Goal: Task Accomplishment & Management: Complete application form

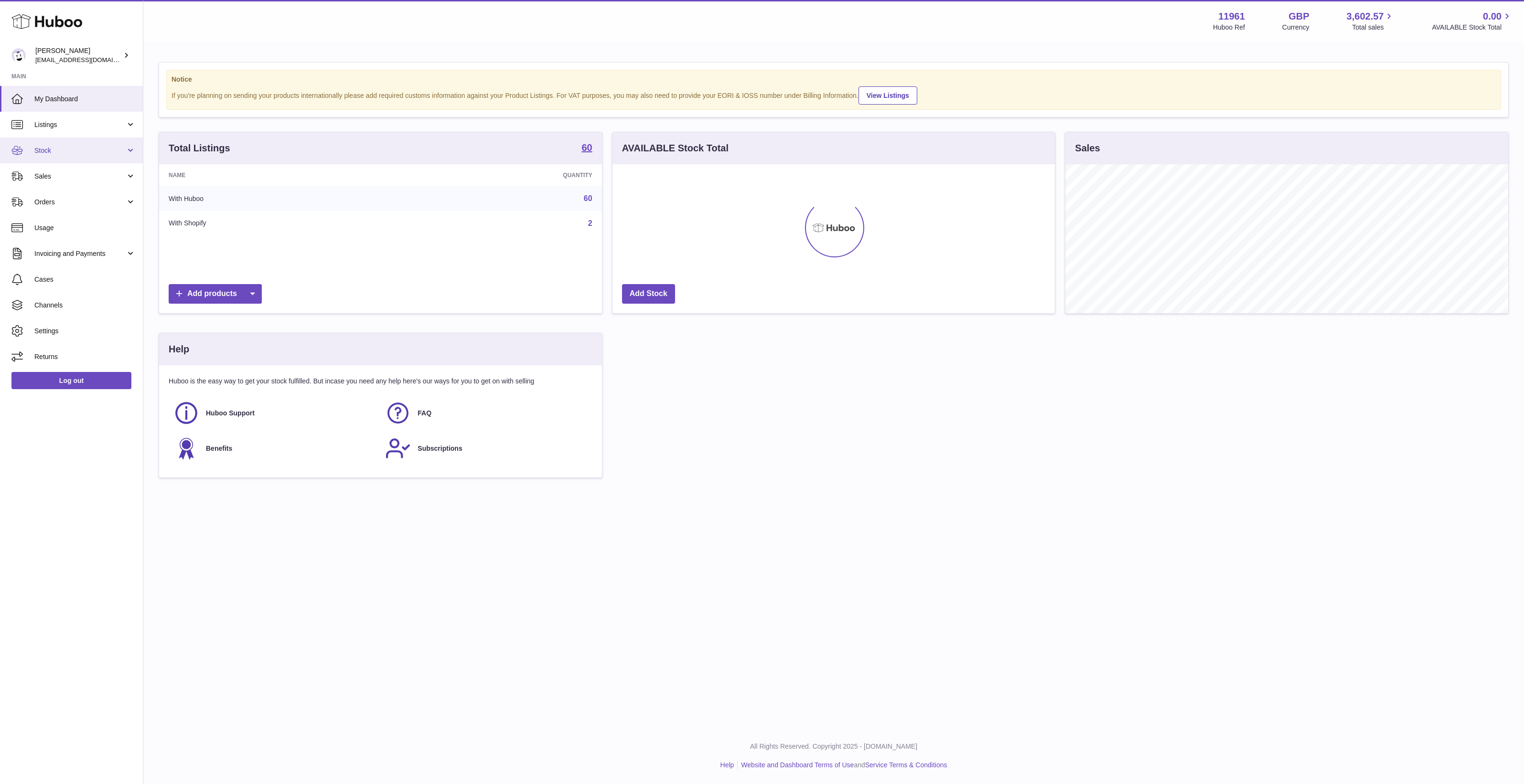
scroll to position [148, 443]
click at [101, 201] on span "Orders" at bounding box center [80, 202] width 91 height 9
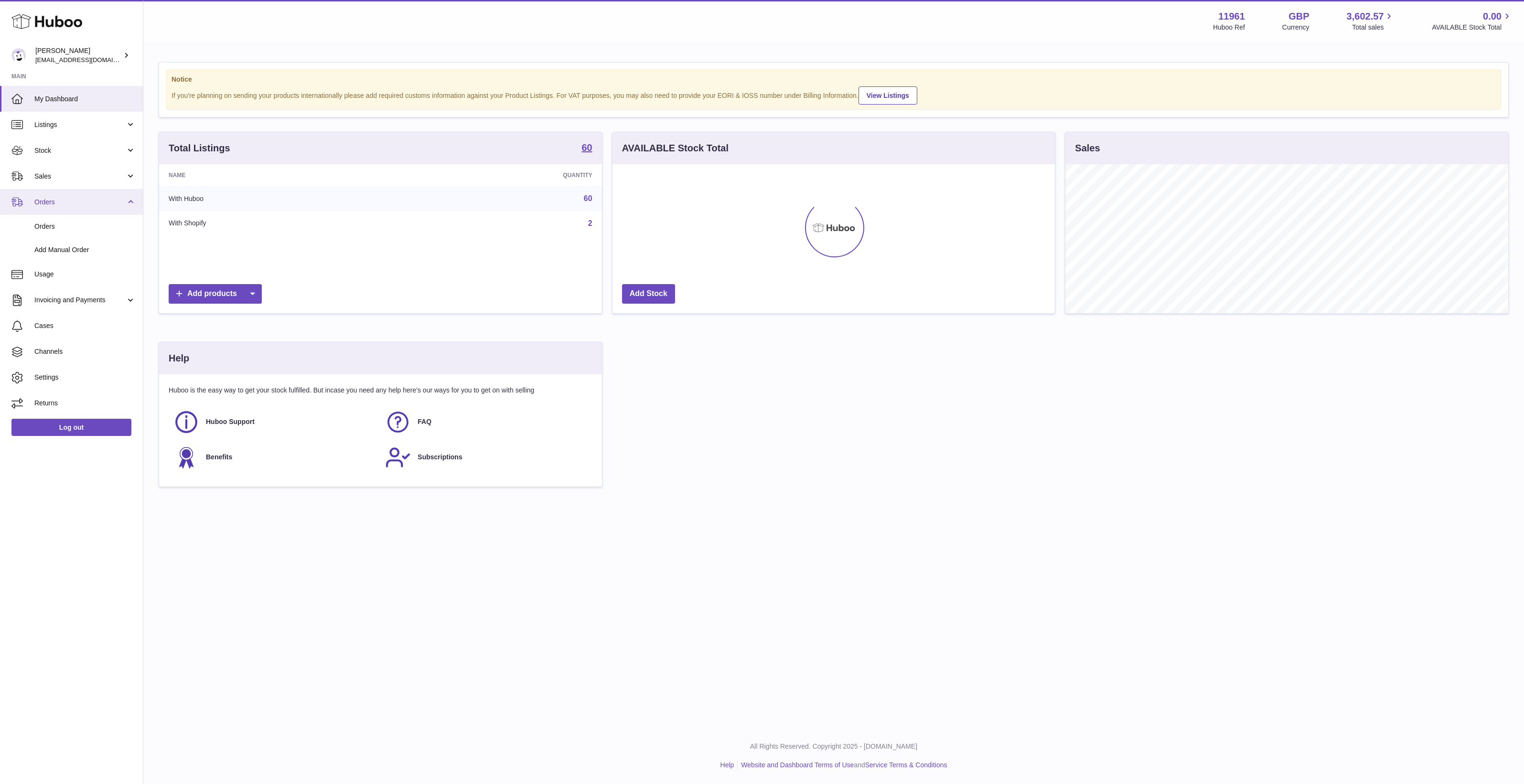
click at [101, 201] on span "Orders" at bounding box center [80, 202] width 91 height 9
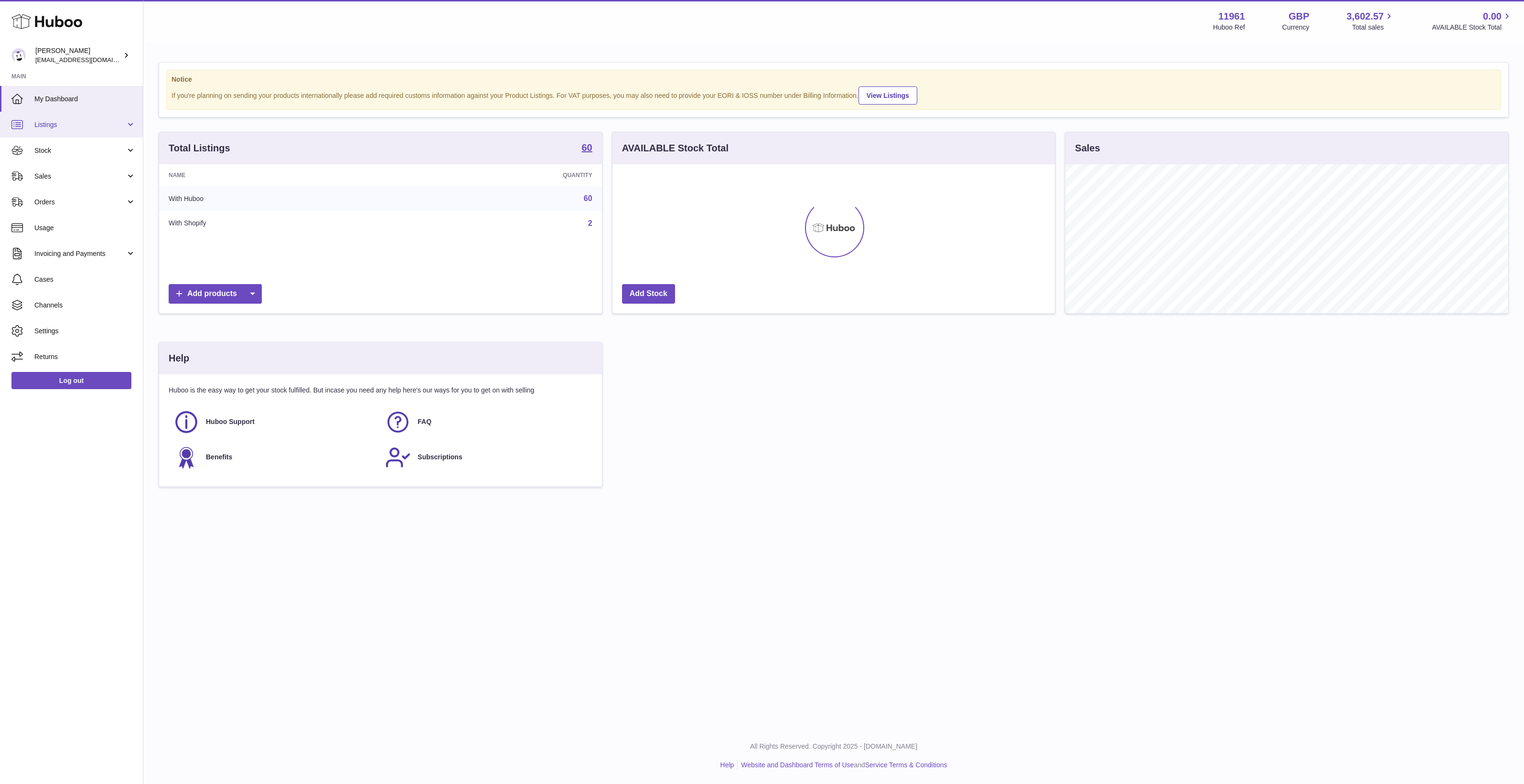
click at [92, 124] on span "Listings" at bounding box center [80, 124] width 91 height 9
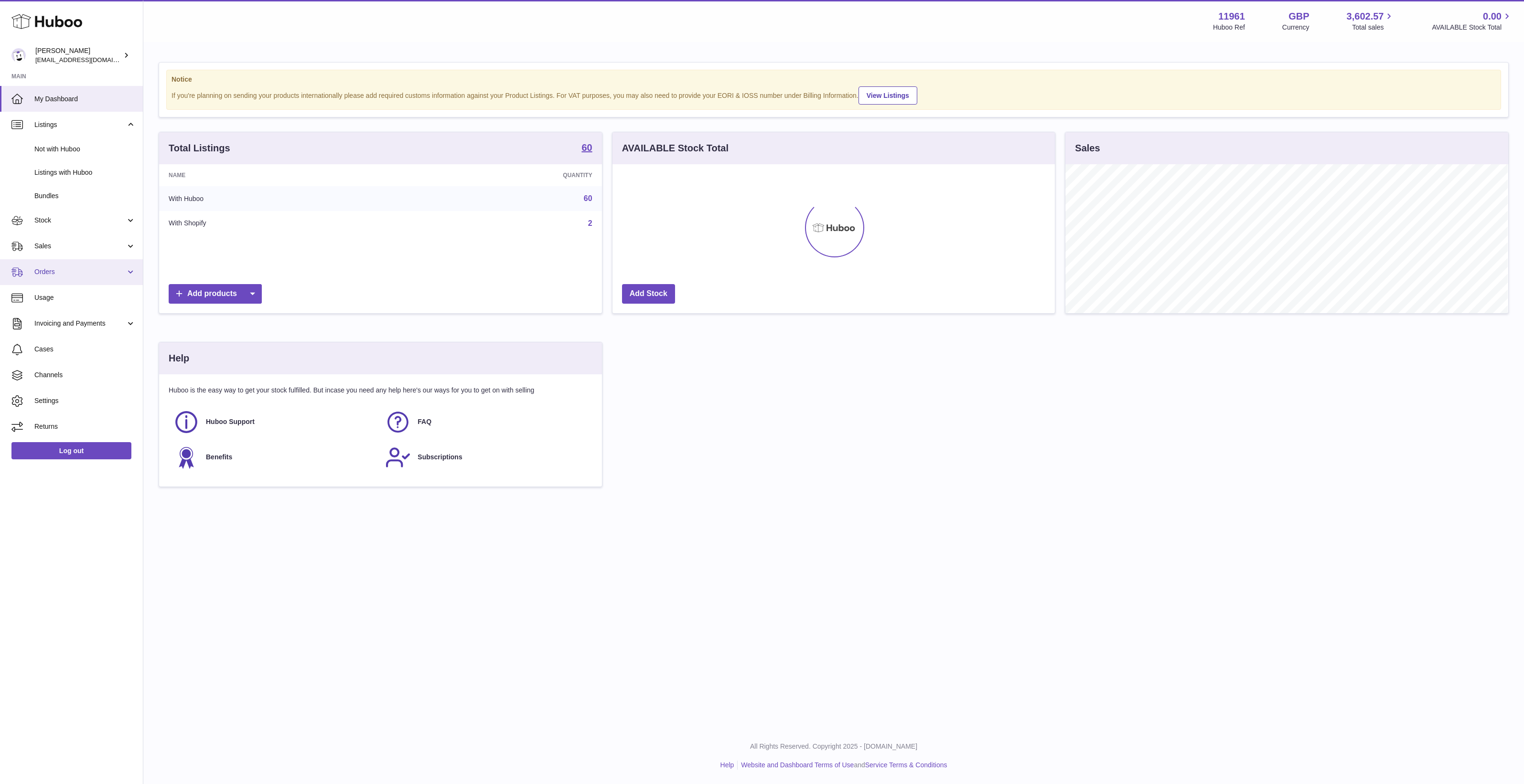
click at [70, 278] on link "Orders" at bounding box center [71, 272] width 143 height 26
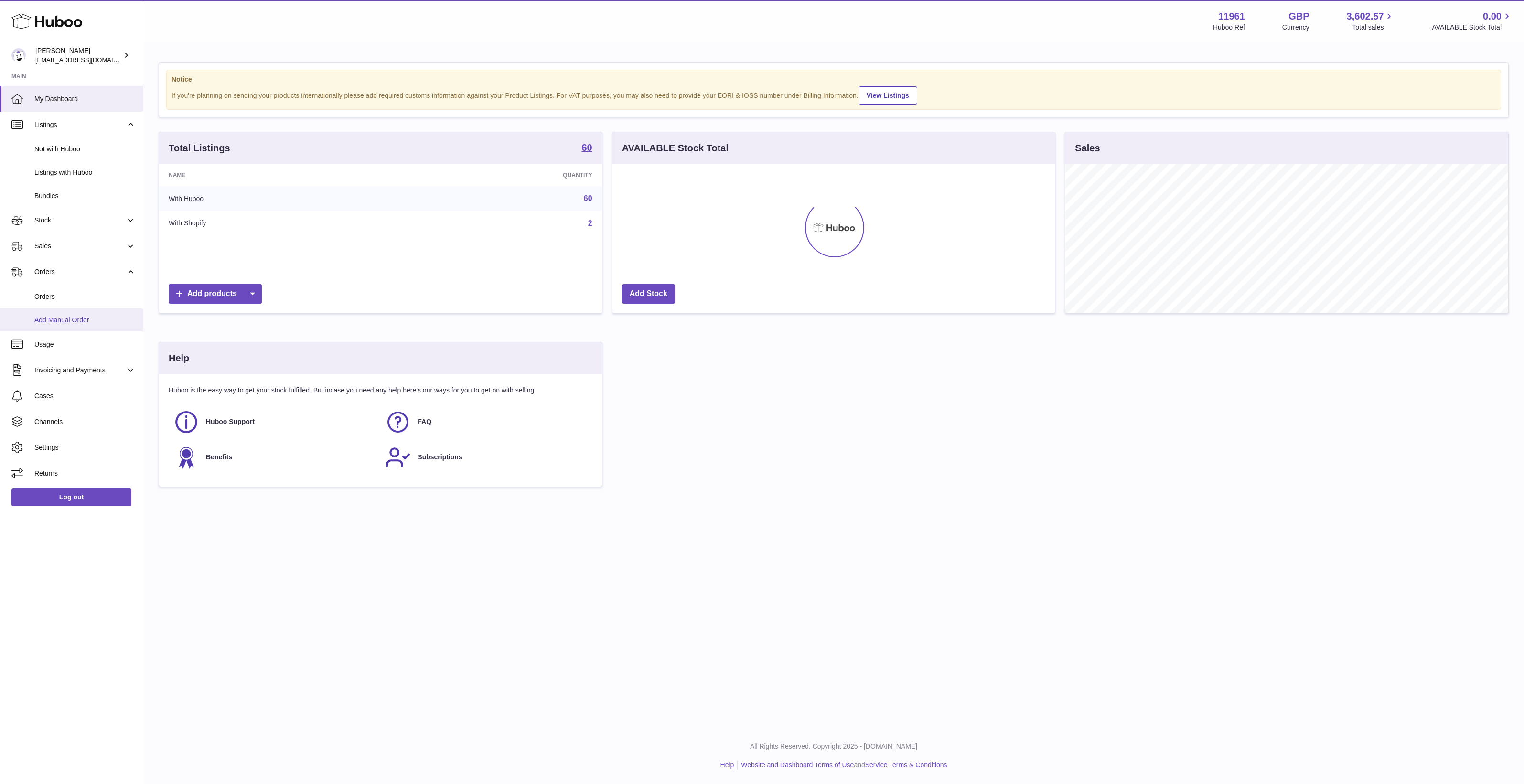
click at [80, 316] on span "Add Manual Order" at bounding box center [85, 320] width 101 height 9
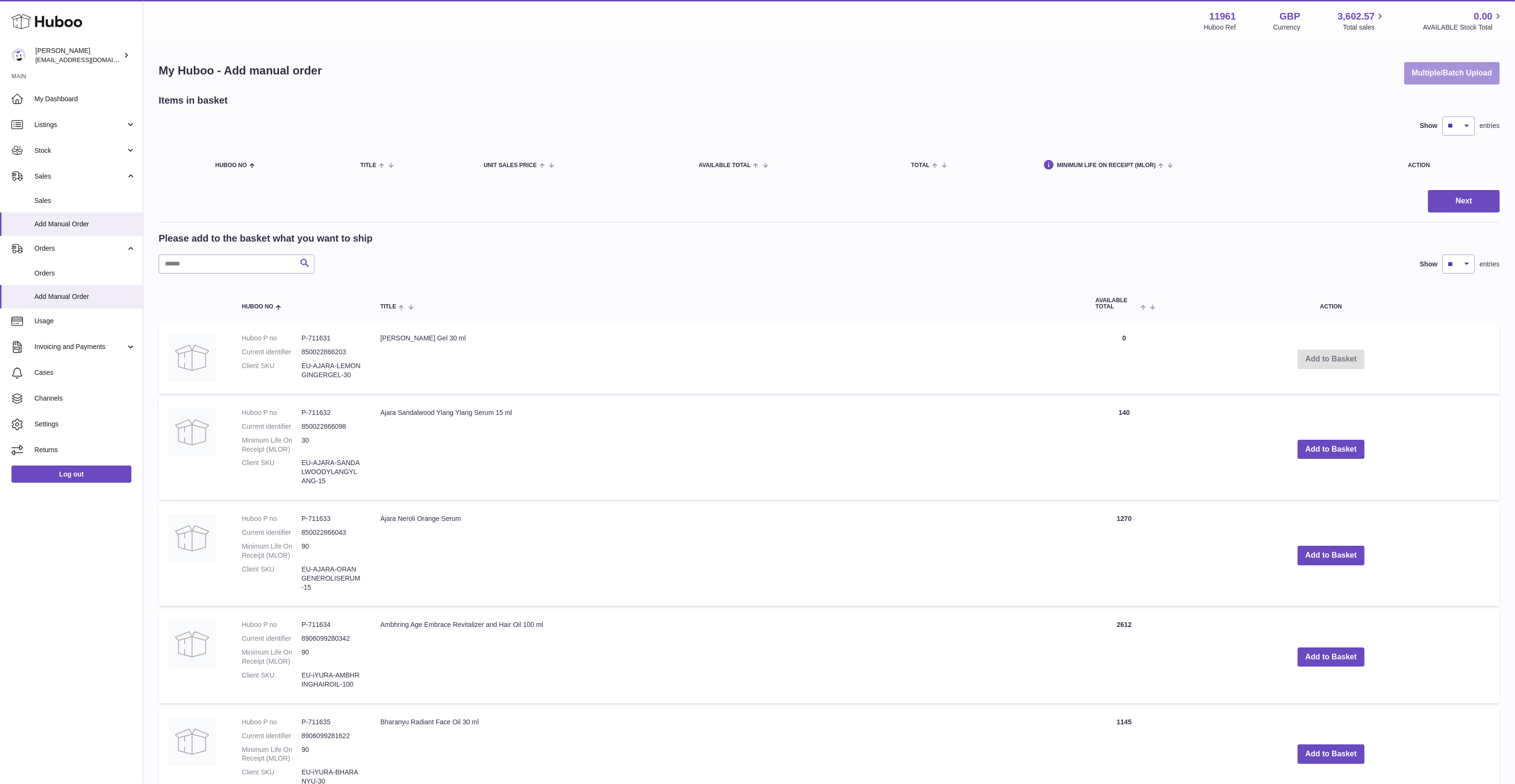
click at [1418, 76] on button "Multiple/Batch Upload" at bounding box center [1452, 73] width 96 height 22
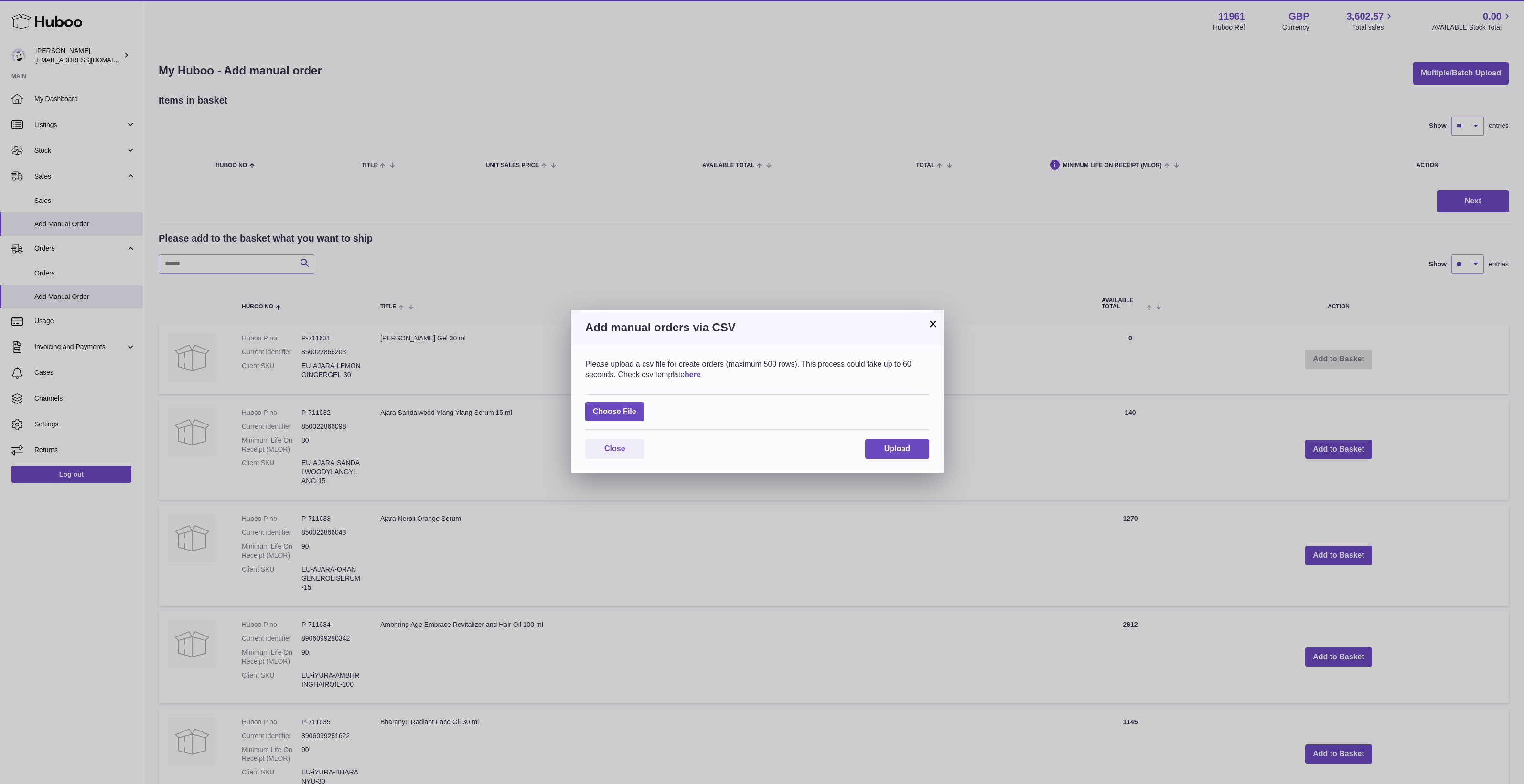
click at [624, 399] on div "Choose File" at bounding box center [757, 412] width 344 height 36
click at [627, 406] on label at bounding box center [614, 412] width 59 height 20
click at [637, 407] on input "file" at bounding box center [637, 407] width 1 height 1
type input "**********"
click at [877, 462] on button "Upload" at bounding box center [897, 455] width 64 height 20
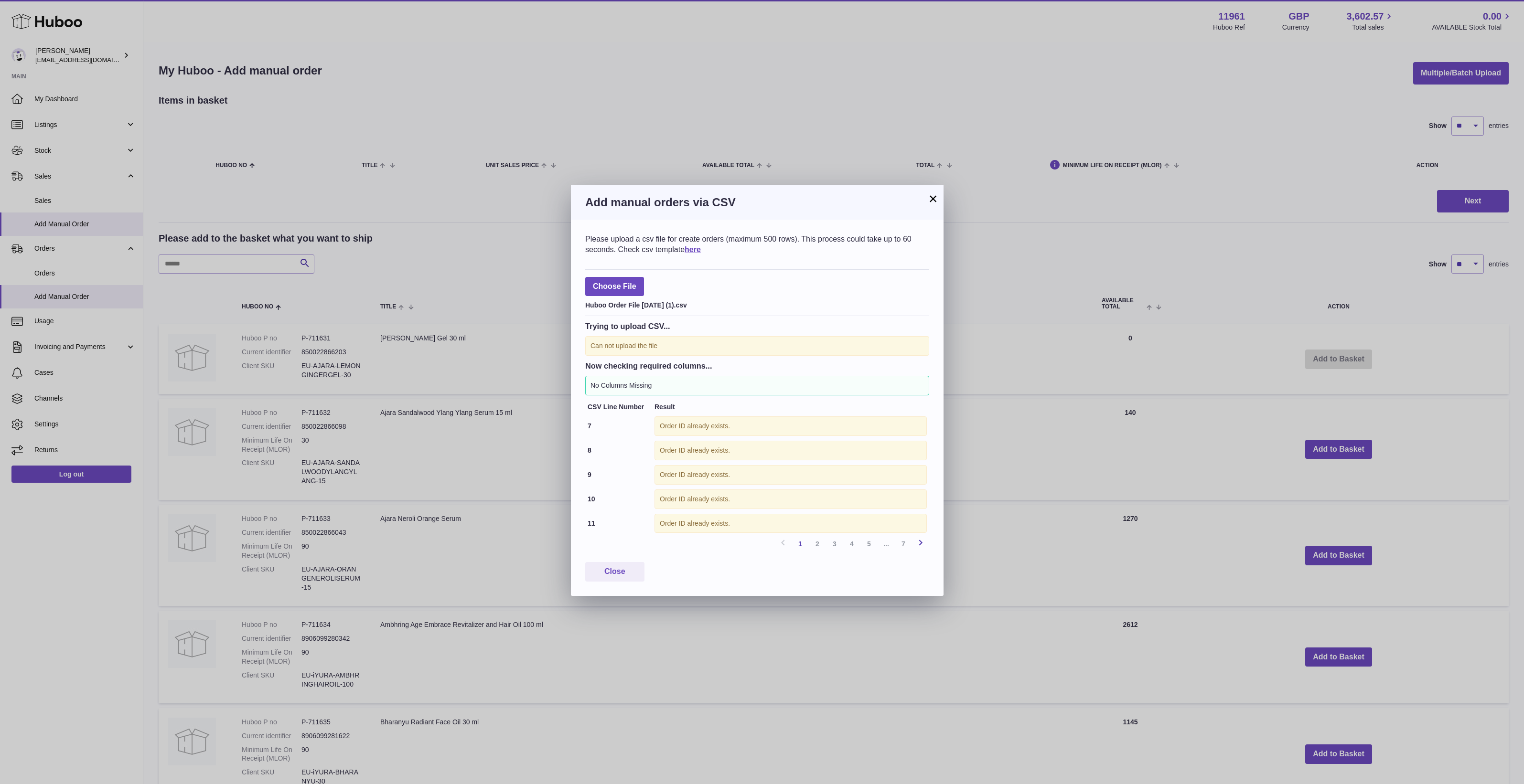
click at [919, 543] on icon at bounding box center [920, 543] width 11 height 12
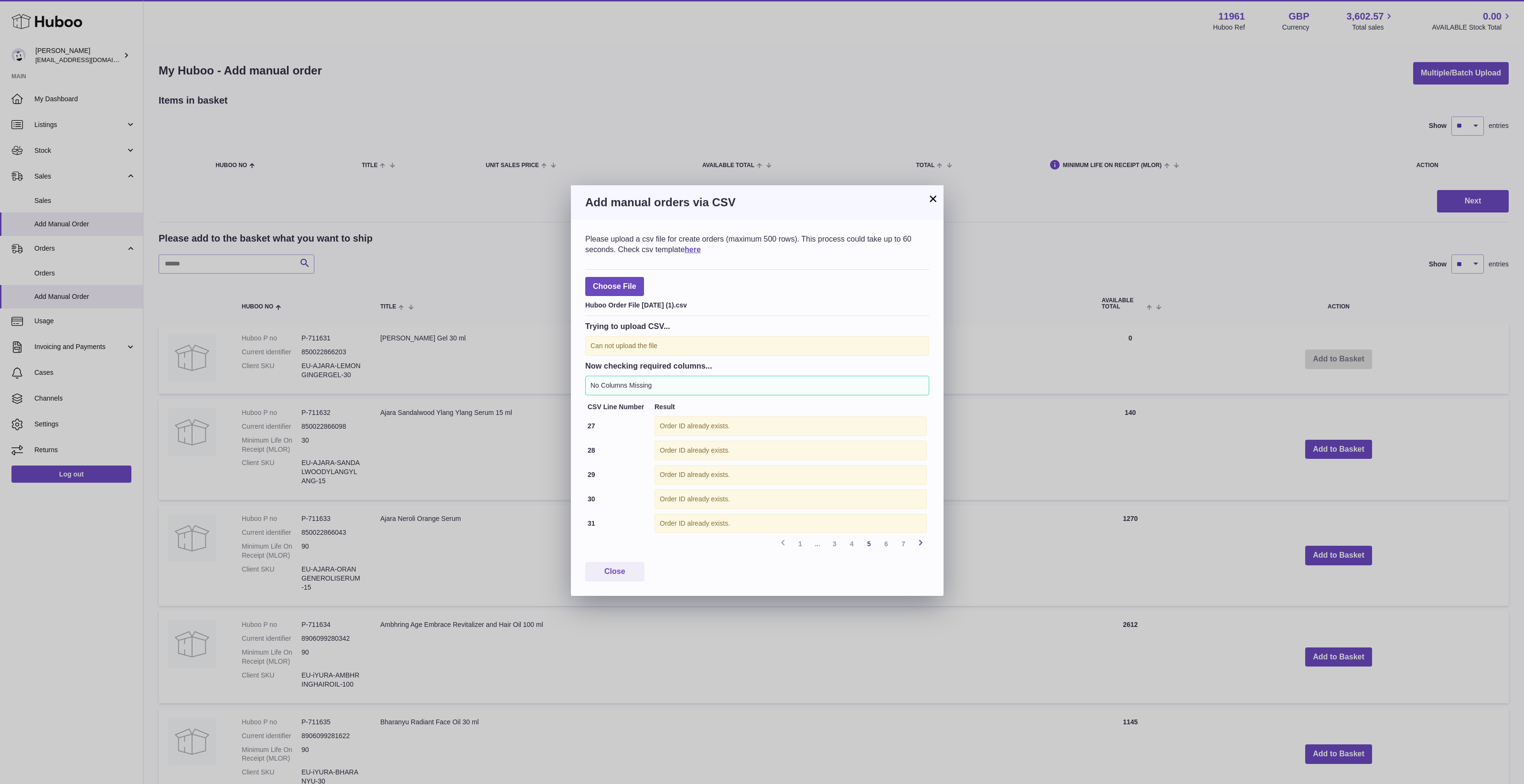
click at [919, 543] on icon at bounding box center [920, 543] width 11 height 12
click at [919, 543] on div "Previous 1 ... 3 4 5 6 7 Next" at bounding box center [757, 543] width 344 height 17
drag, startPoint x: 919, startPoint y: 543, endPoint x: 910, endPoint y: 562, distance: 21.0
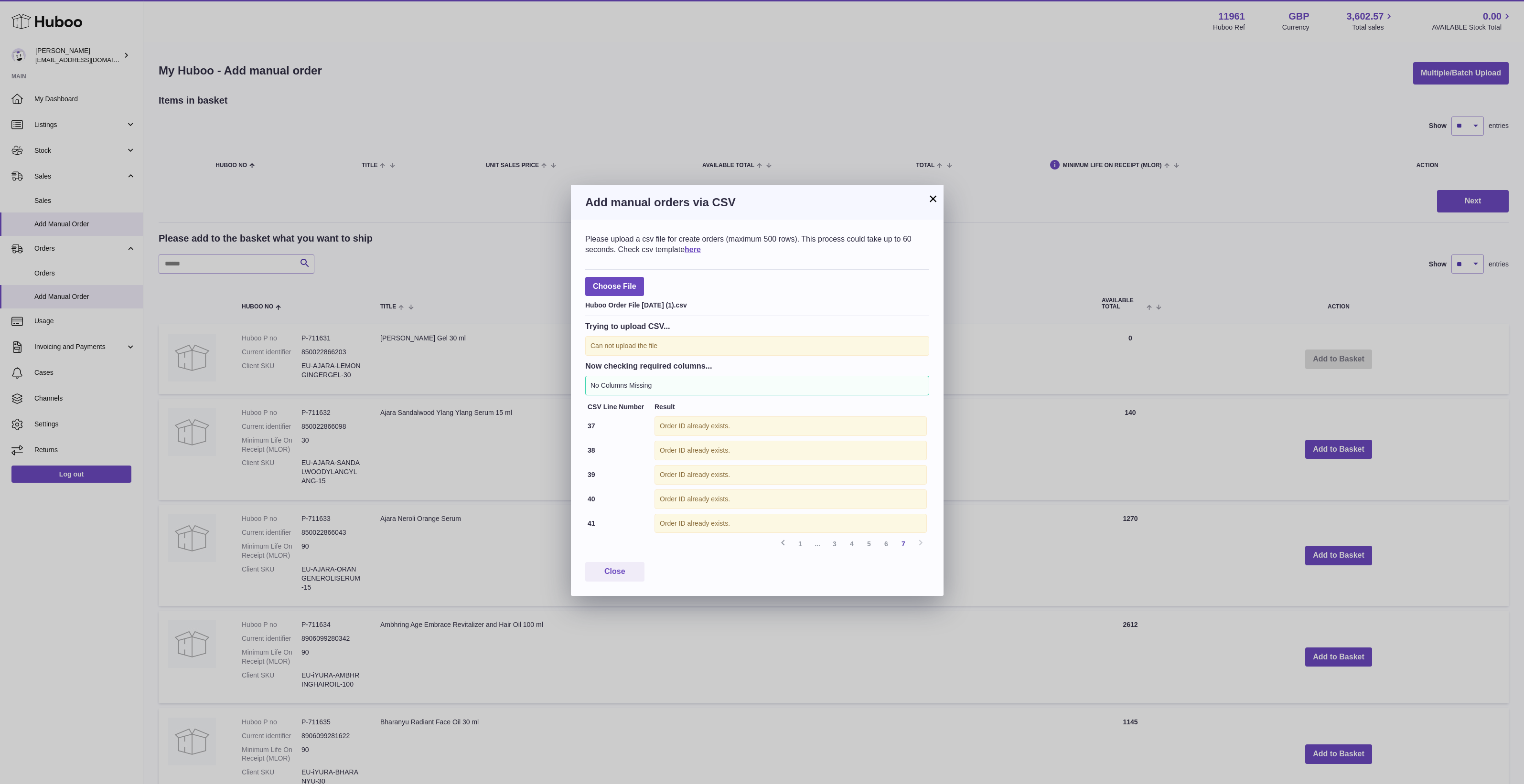
click at [910, 562] on div "Please upload a csv file for create orders (maximum 500 rows). This process cou…" at bounding box center [757, 407] width 373 height 376
click at [780, 547] on icon at bounding box center [783, 543] width 11 height 12
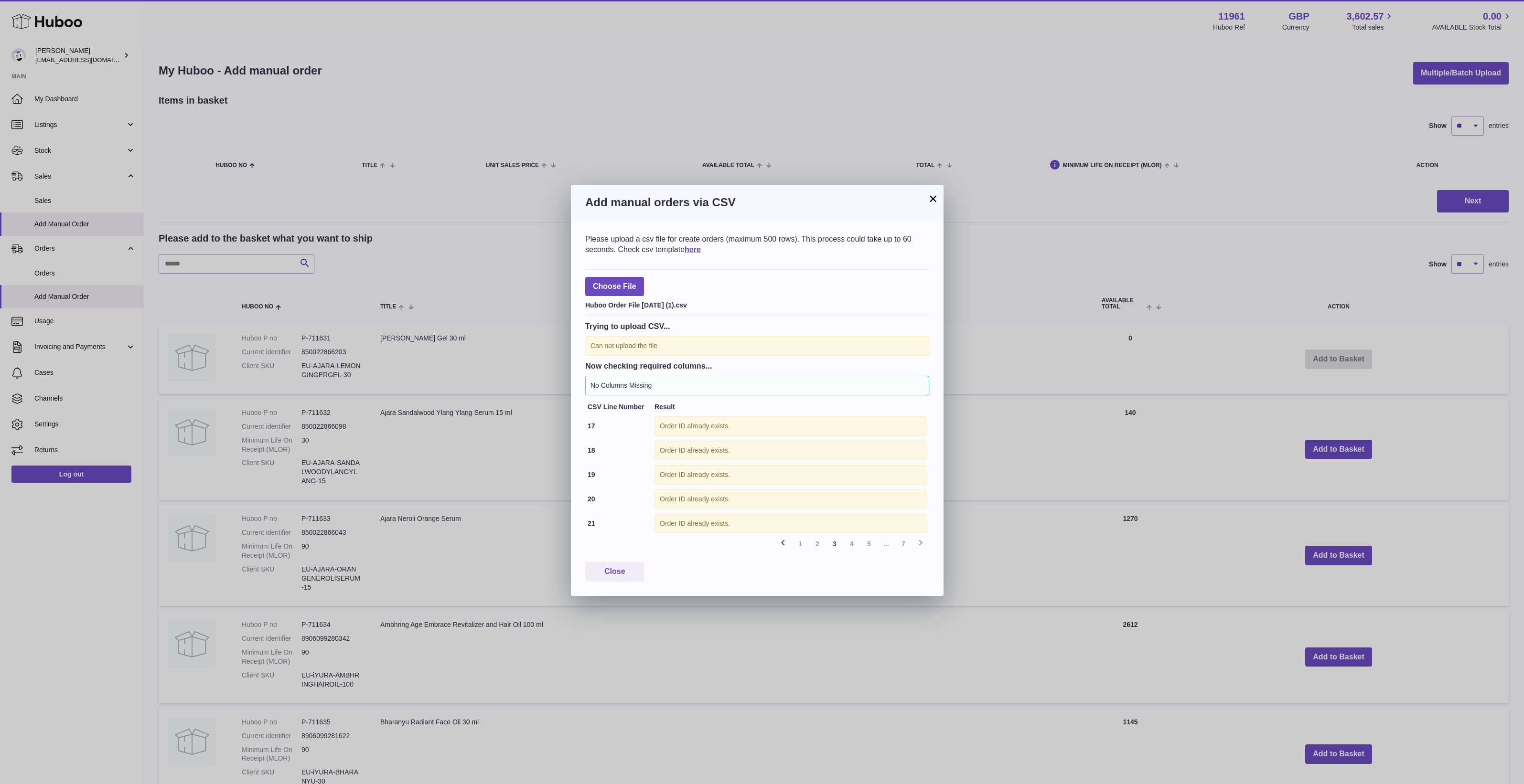
click at [780, 547] on icon at bounding box center [783, 543] width 11 height 12
click at [780, 547] on div "Previous 1 2 3 4 5 ... 7 Next" at bounding box center [757, 543] width 344 height 17
click at [782, 547] on div "Previous 1 2 3 4 5 ... 7 Next" at bounding box center [757, 543] width 344 height 17
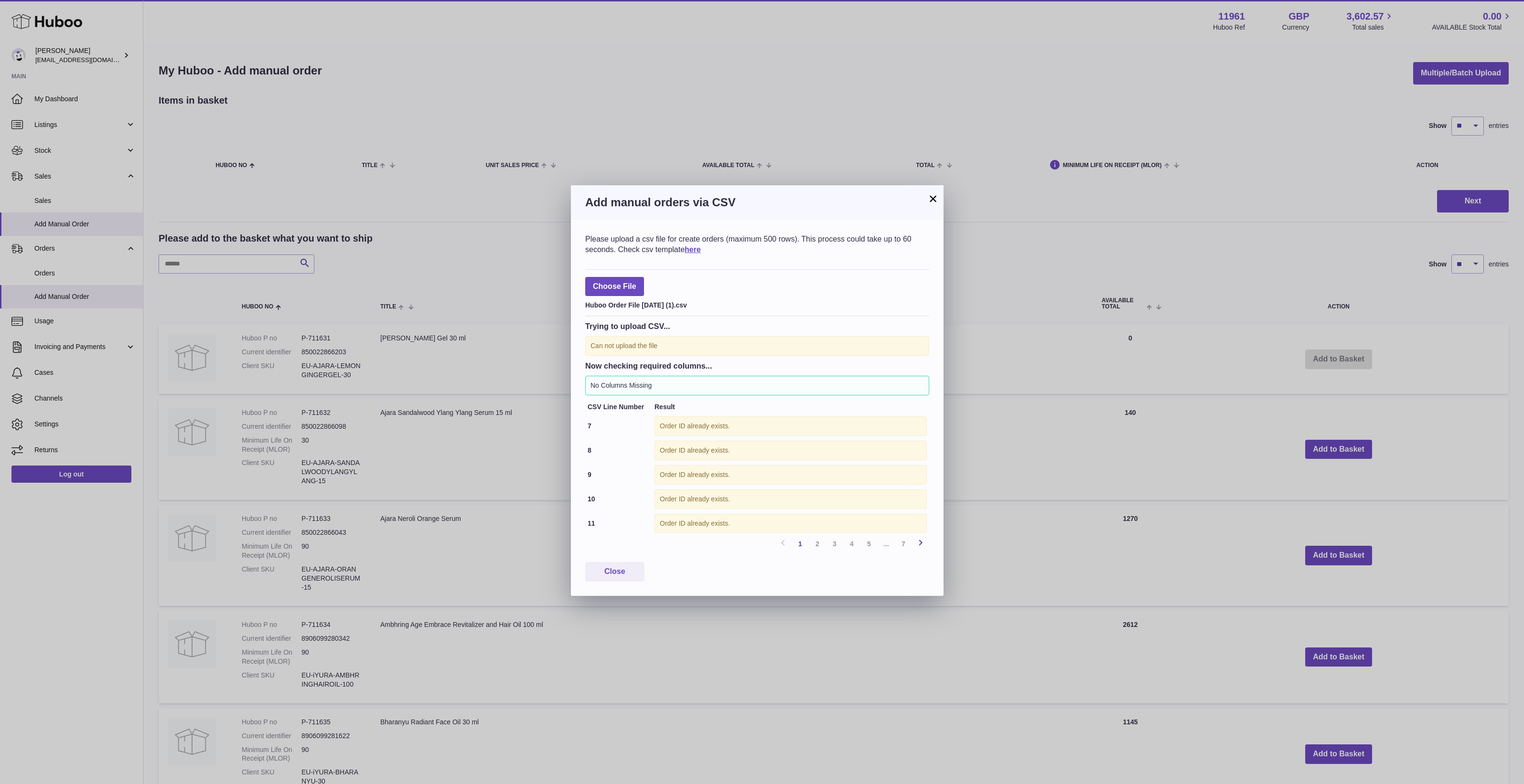
click at [925, 547] on icon at bounding box center [920, 543] width 11 height 12
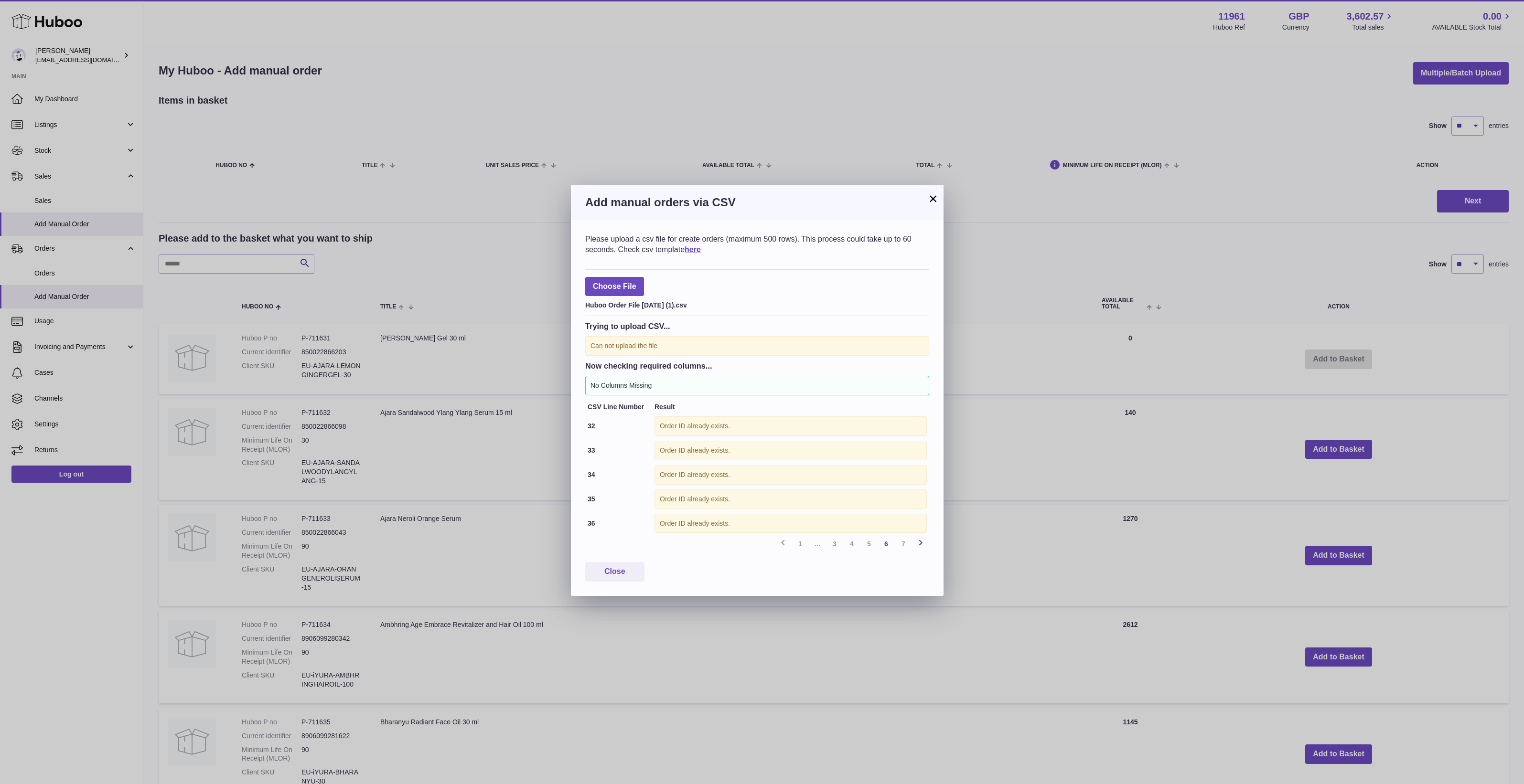
click at [925, 547] on icon at bounding box center [920, 543] width 11 height 12
click at [925, 547] on div "Previous 1 ... 3 4 5 6 7 Next" at bounding box center [757, 543] width 344 height 17
click at [617, 290] on label at bounding box center [614, 286] width 59 height 20
click at [637, 282] on input "file" at bounding box center [637, 281] width 1 height 1
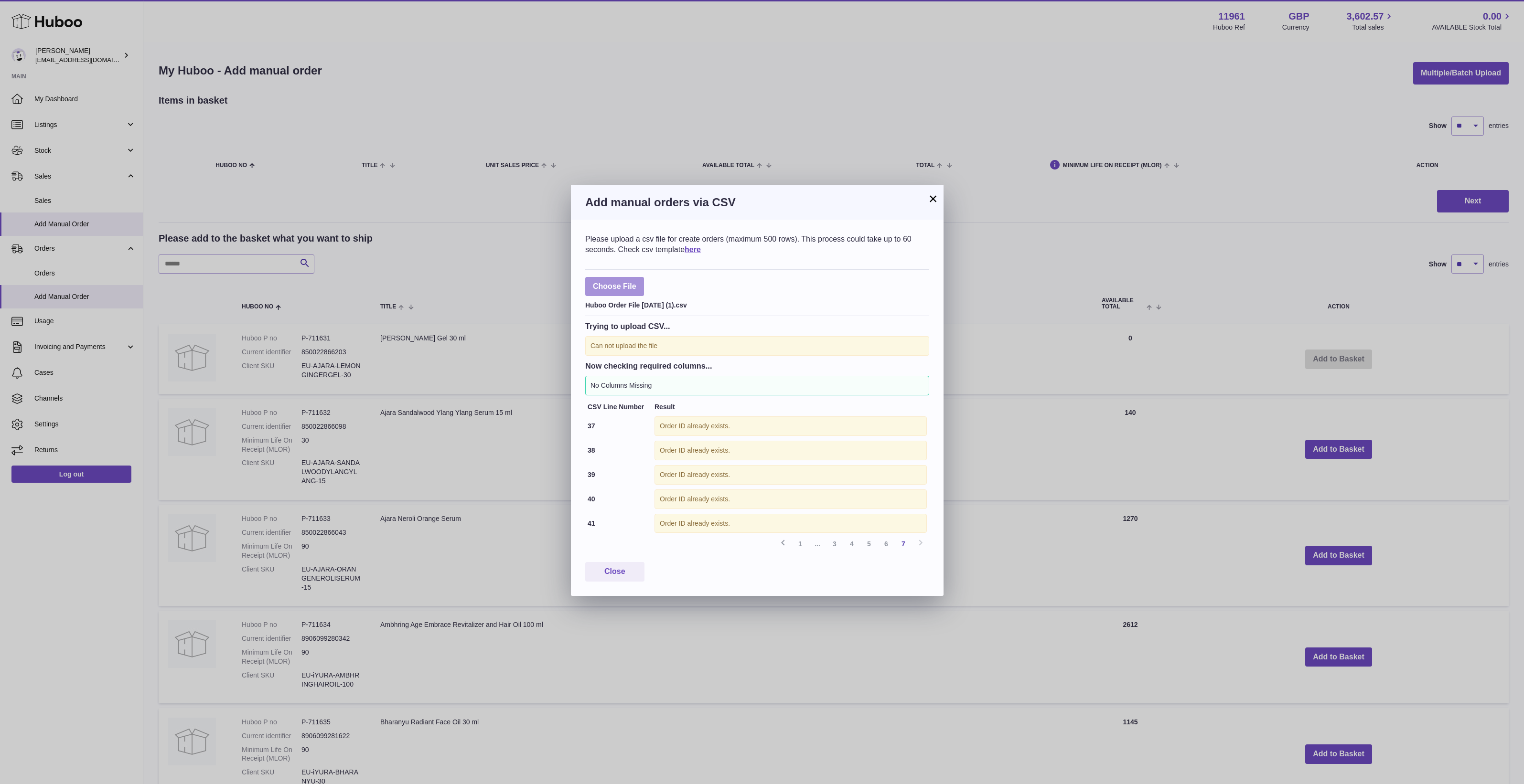
type input "**********"
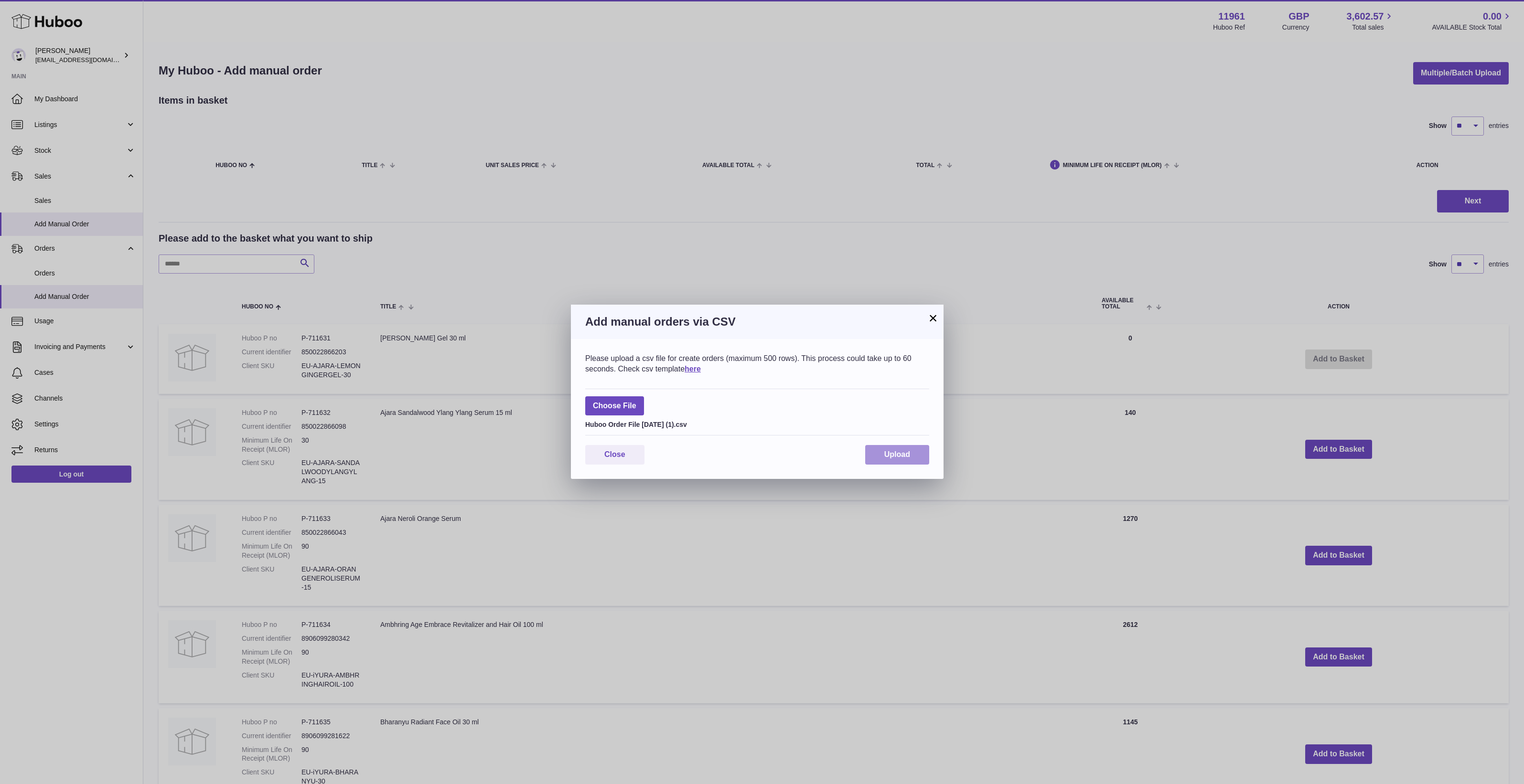
click at [878, 458] on button "Upload" at bounding box center [897, 455] width 64 height 20
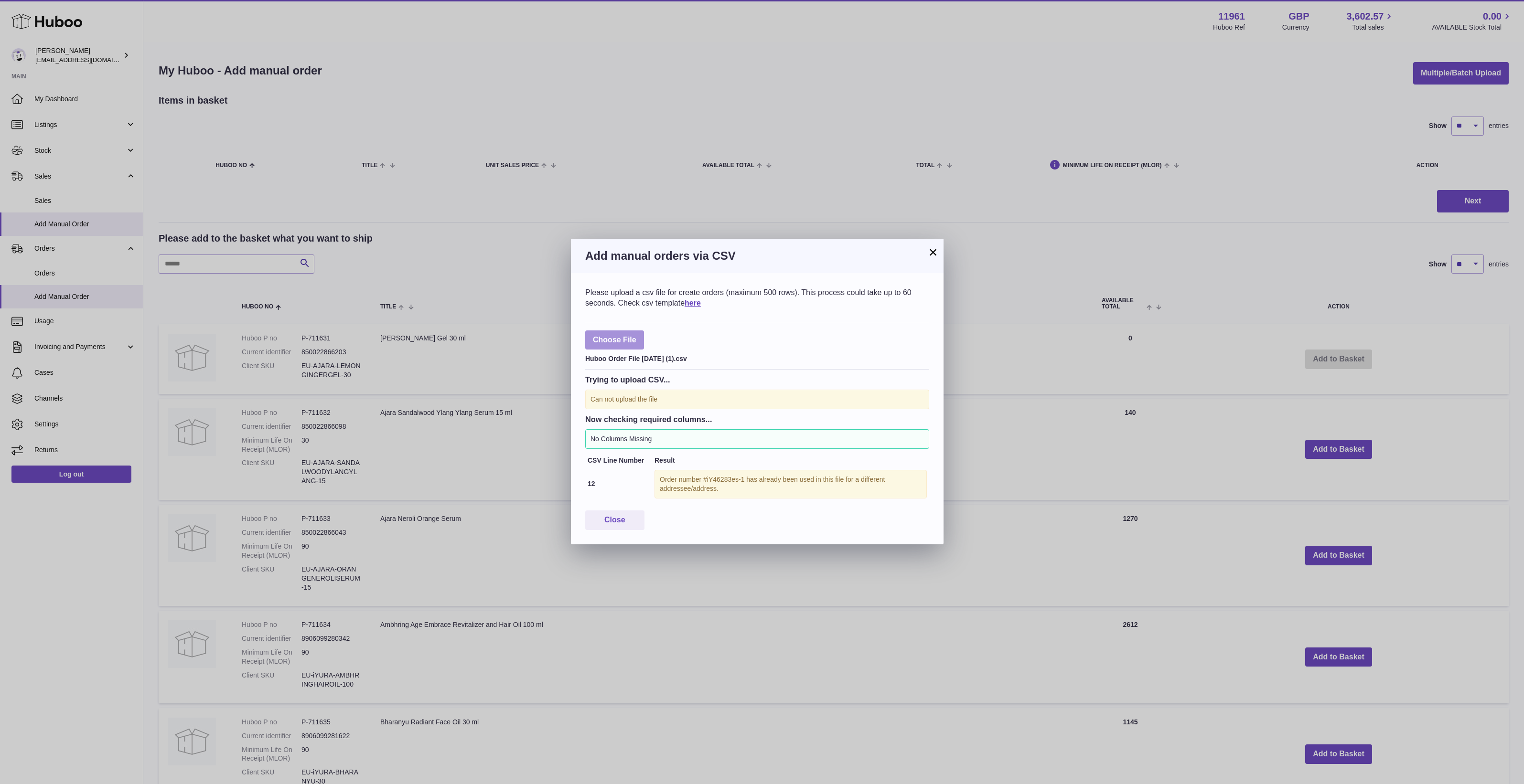
click at [617, 332] on label at bounding box center [614, 340] width 59 height 20
click at [637, 335] on input "file" at bounding box center [637, 335] width 1 height 1
type input "**********"
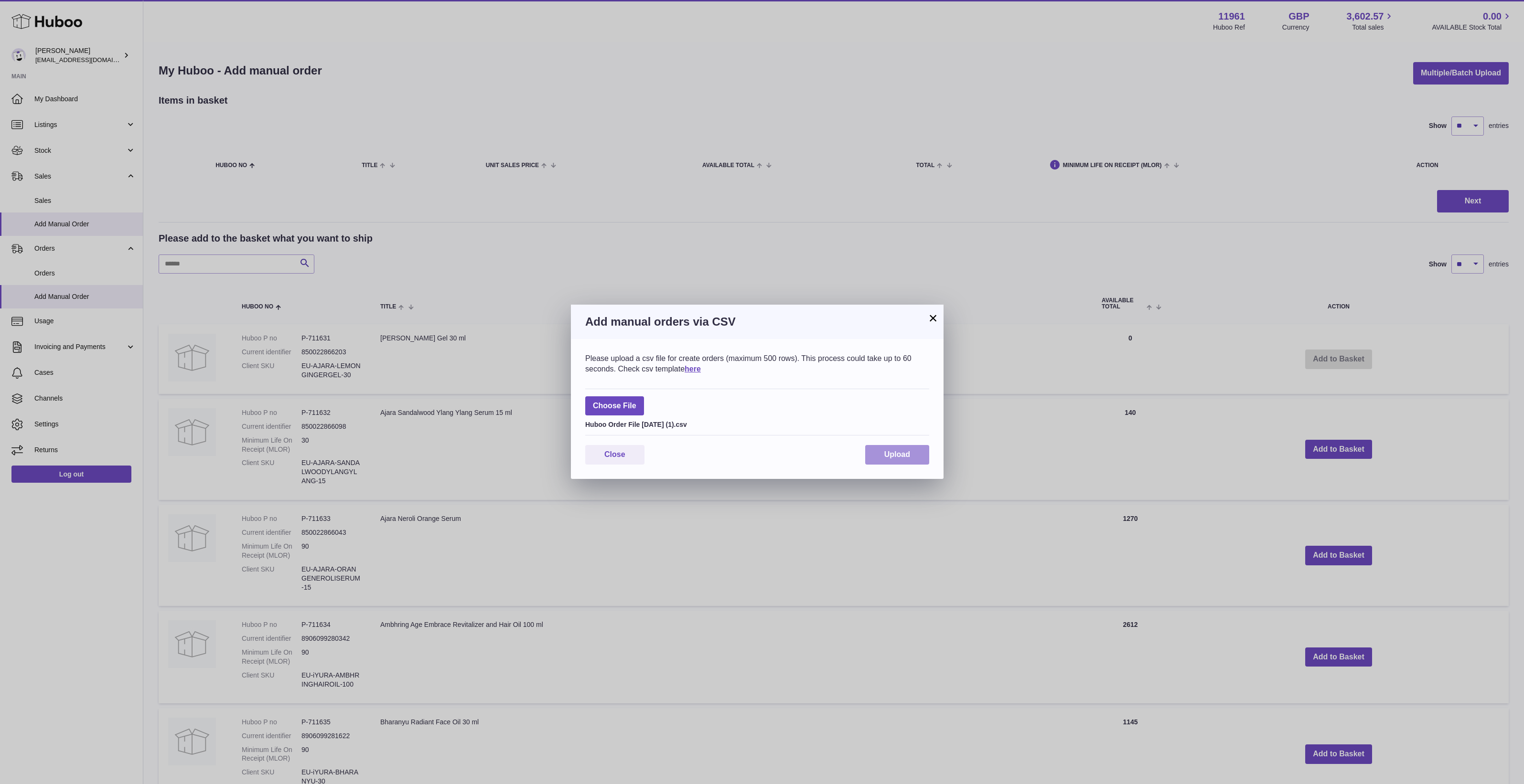
click at [892, 462] on button "Upload" at bounding box center [897, 455] width 64 height 20
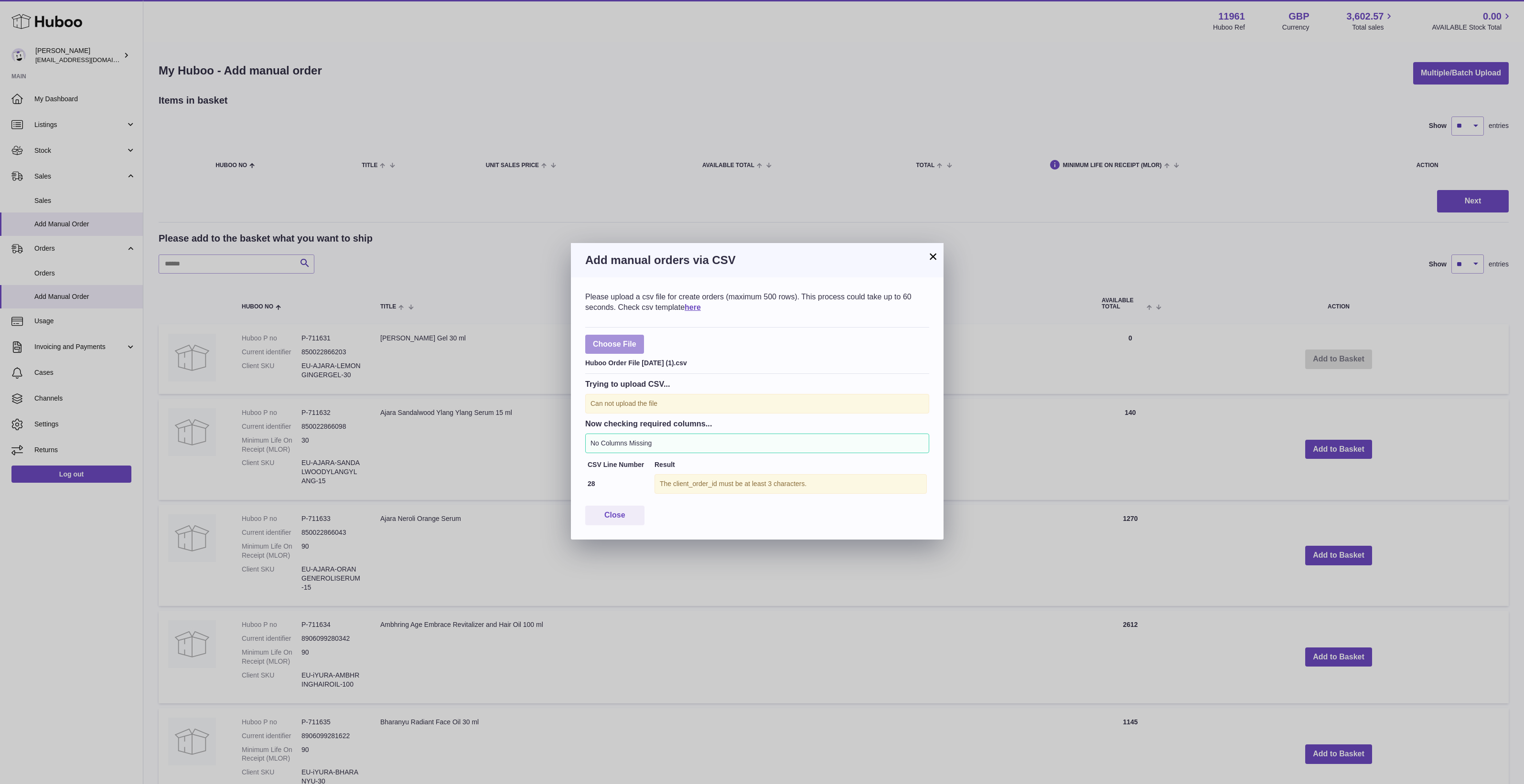
click at [614, 345] on label at bounding box center [614, 344] width 59 height 20
click at [637, 340] on input "file" at bounding box center [637, 339] width 1 height 1
type input "**********"
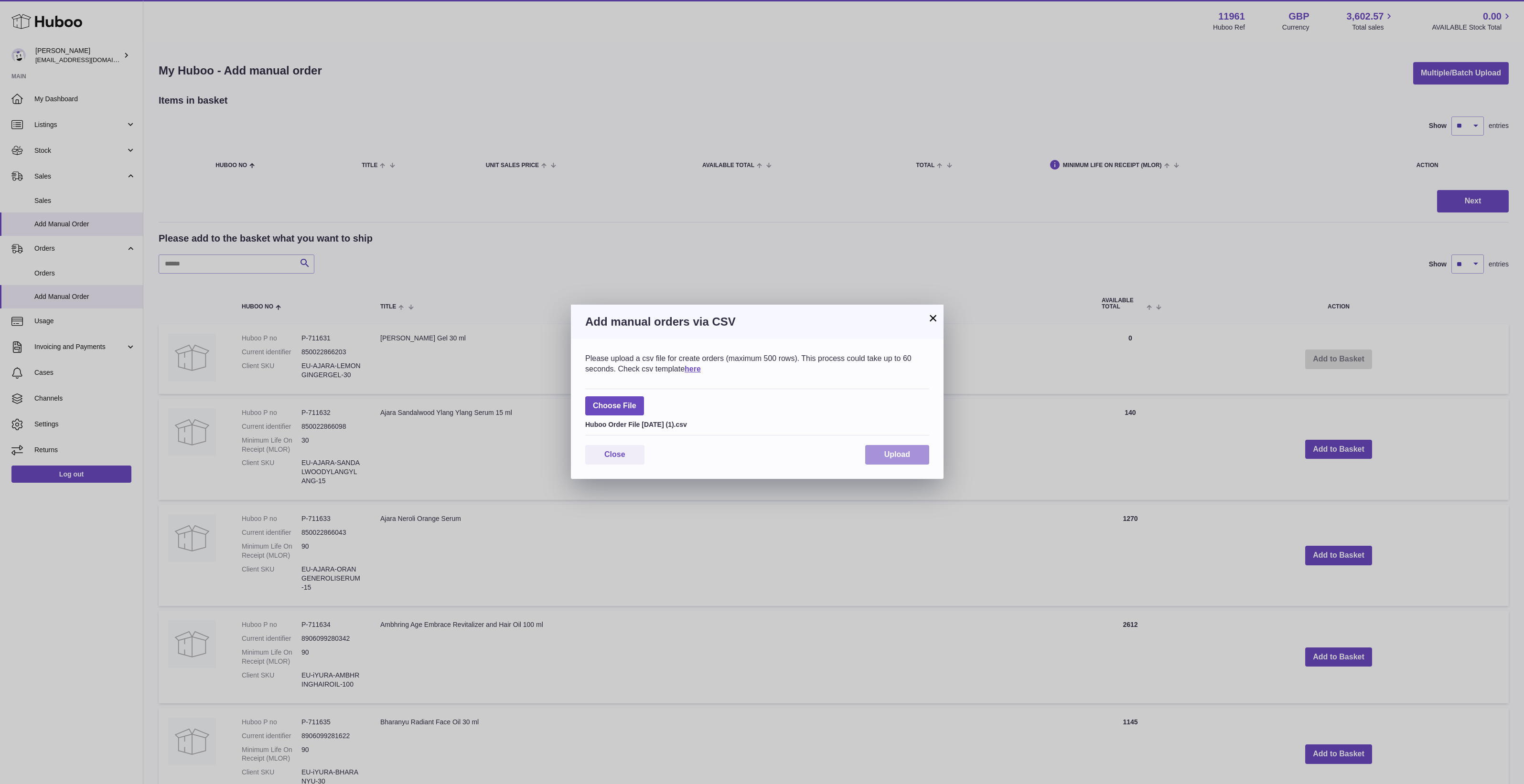
click at [877, 449] on button "Upload" at bounding box center [897, 455] width 64 height 20
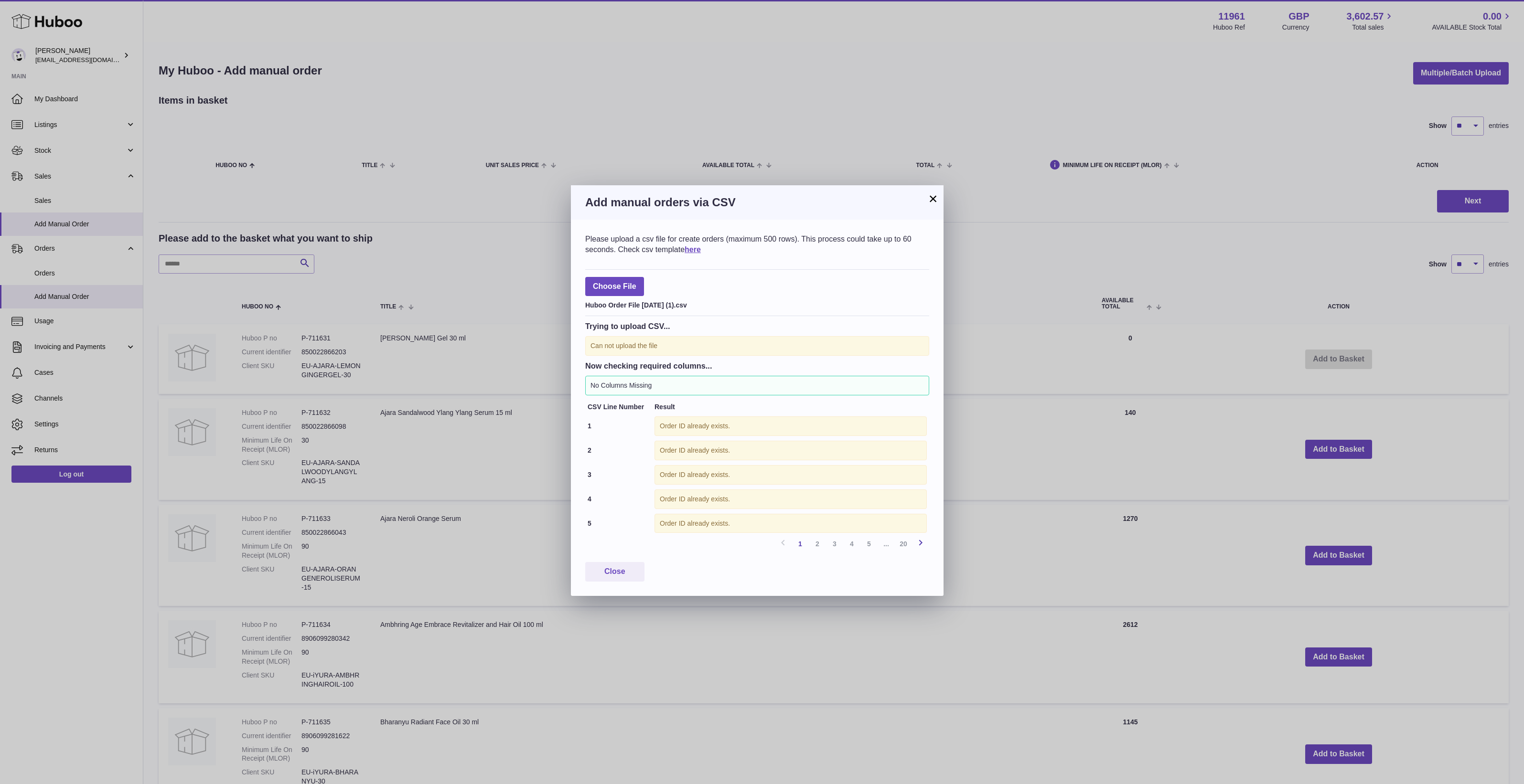
click at [924, 549] on icon at bounding box center [920, 543] width 11 height 12
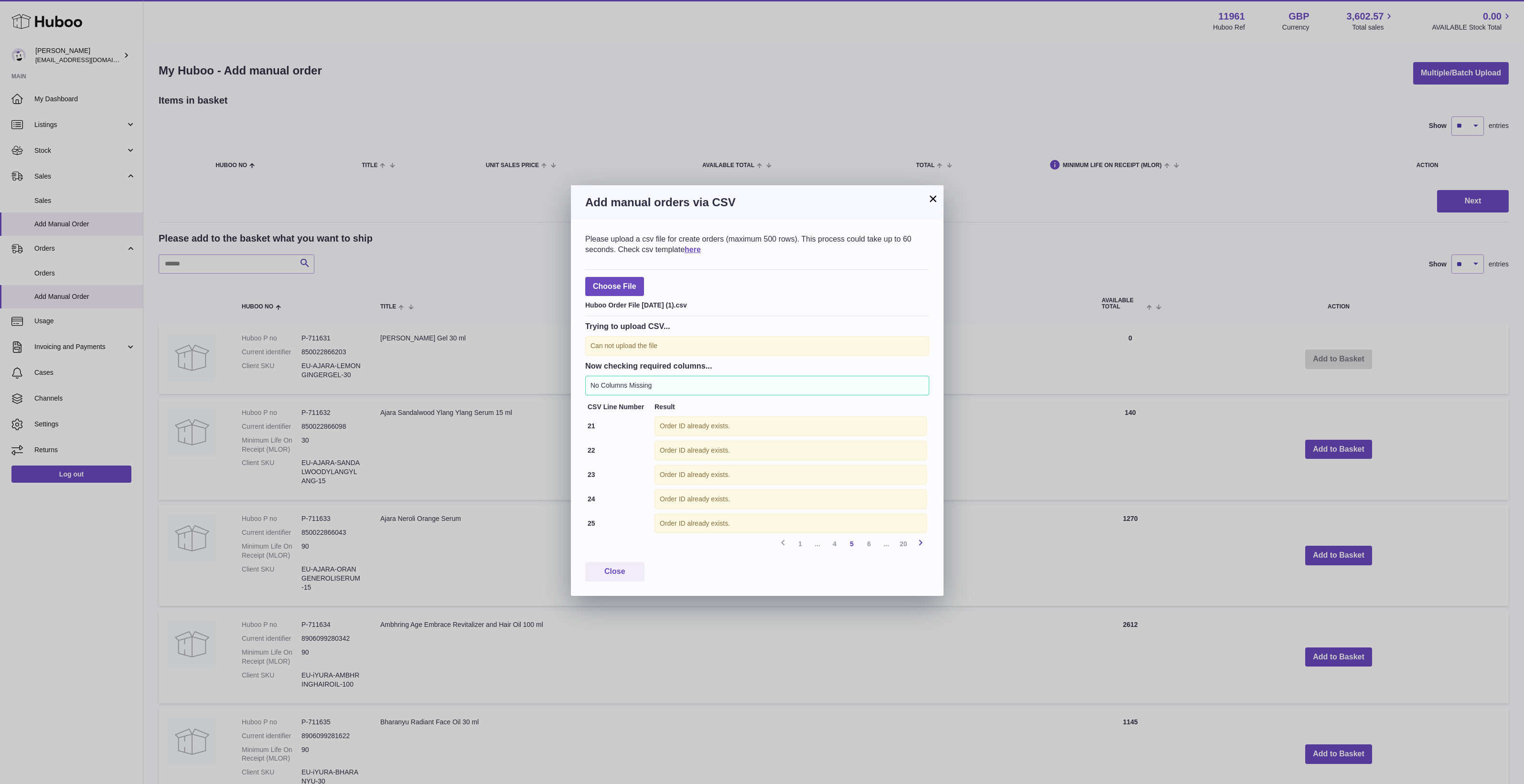
click at [924, 549] on icon at bounding box center [920, 543] width 11 height 12
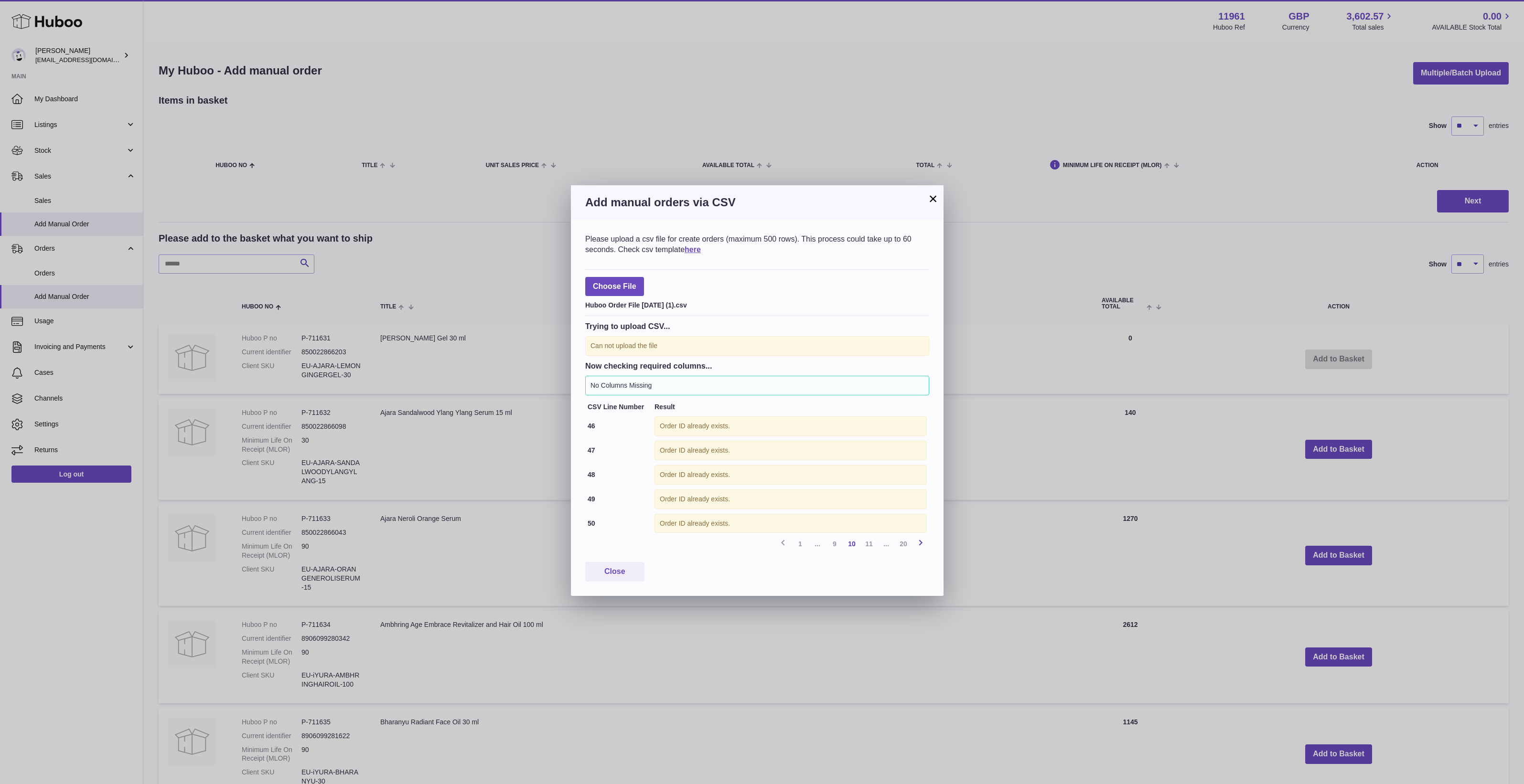
click at [924, 549] on icon at bounding box center [920, 543] width 11 height 12
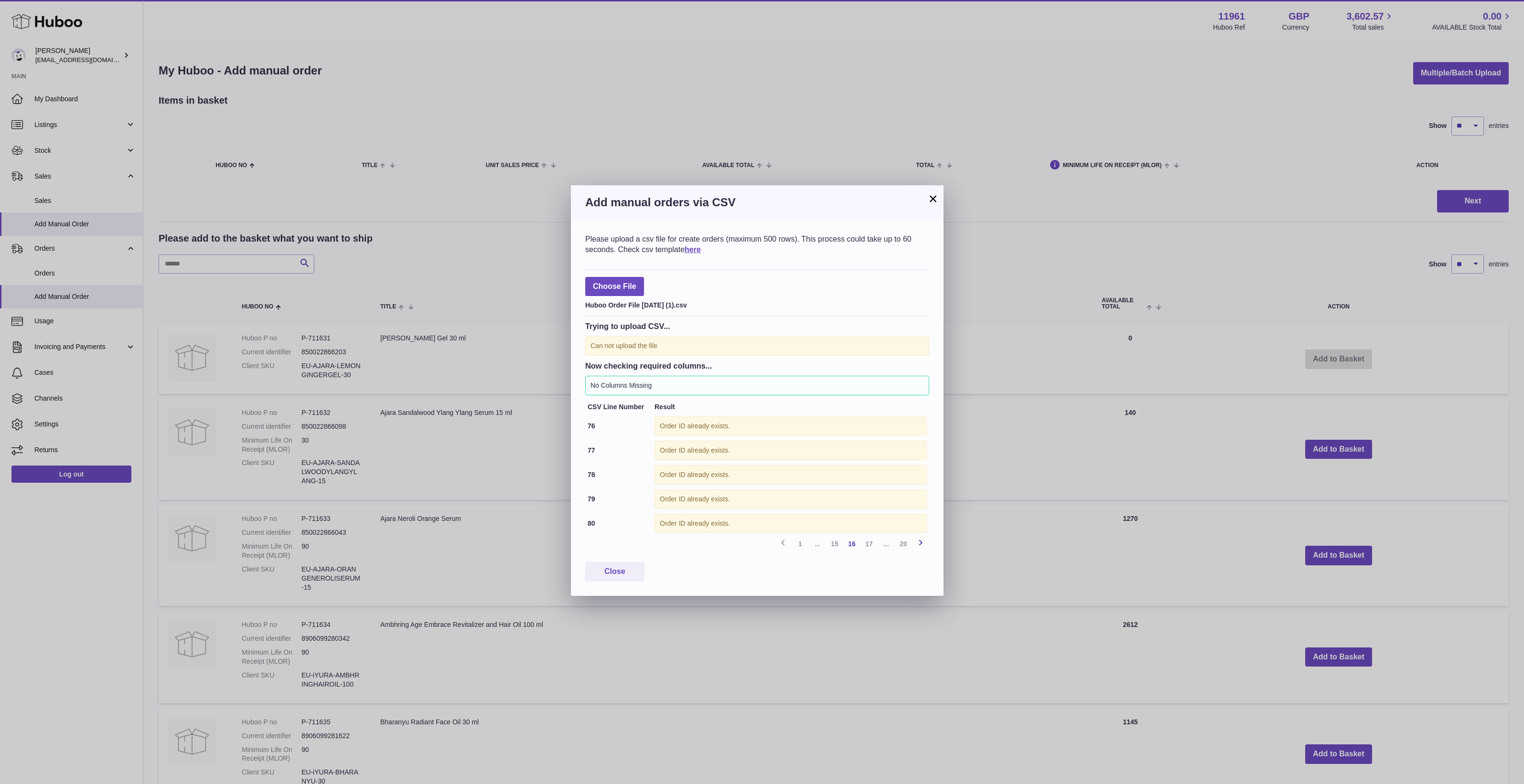
click at [924, 549] on icon at bounding box center [920, 543] width 11 height 12
click at [924, 549] on div "Please upload a csv file for create orders (maximum 500 rows). This process cou…" at bounding box center [757, 407] width 373 height 376
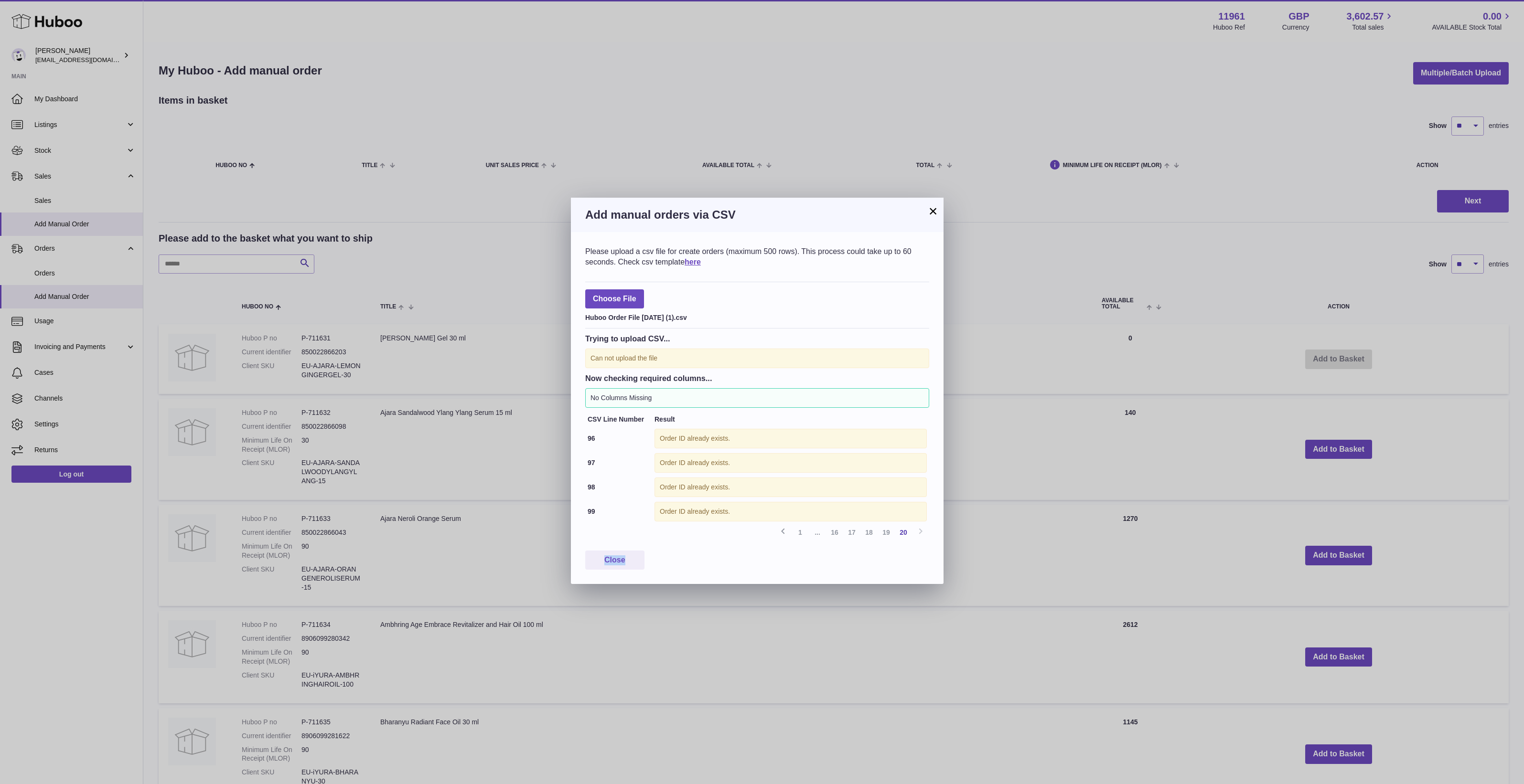
drag, startPoint x: 924, startPoint y: 549, endPoint x: 860, endPoint y: 566, distance: 66.2
click at [860, 566] on div "Close" at bounding box center [757, 560] width 344 height 20
click at [567, 328] on div "× Add manual orders via CSV Please upload a csv file for create orders (maximum…" at bounding box center [762, 392] width 1524 height 784
click at [608, 302] on label at bounding box center [614, 299] width 59 height 20
click at [637, 294] on input "file" at bounding box center [637, 294] width 1 height 1
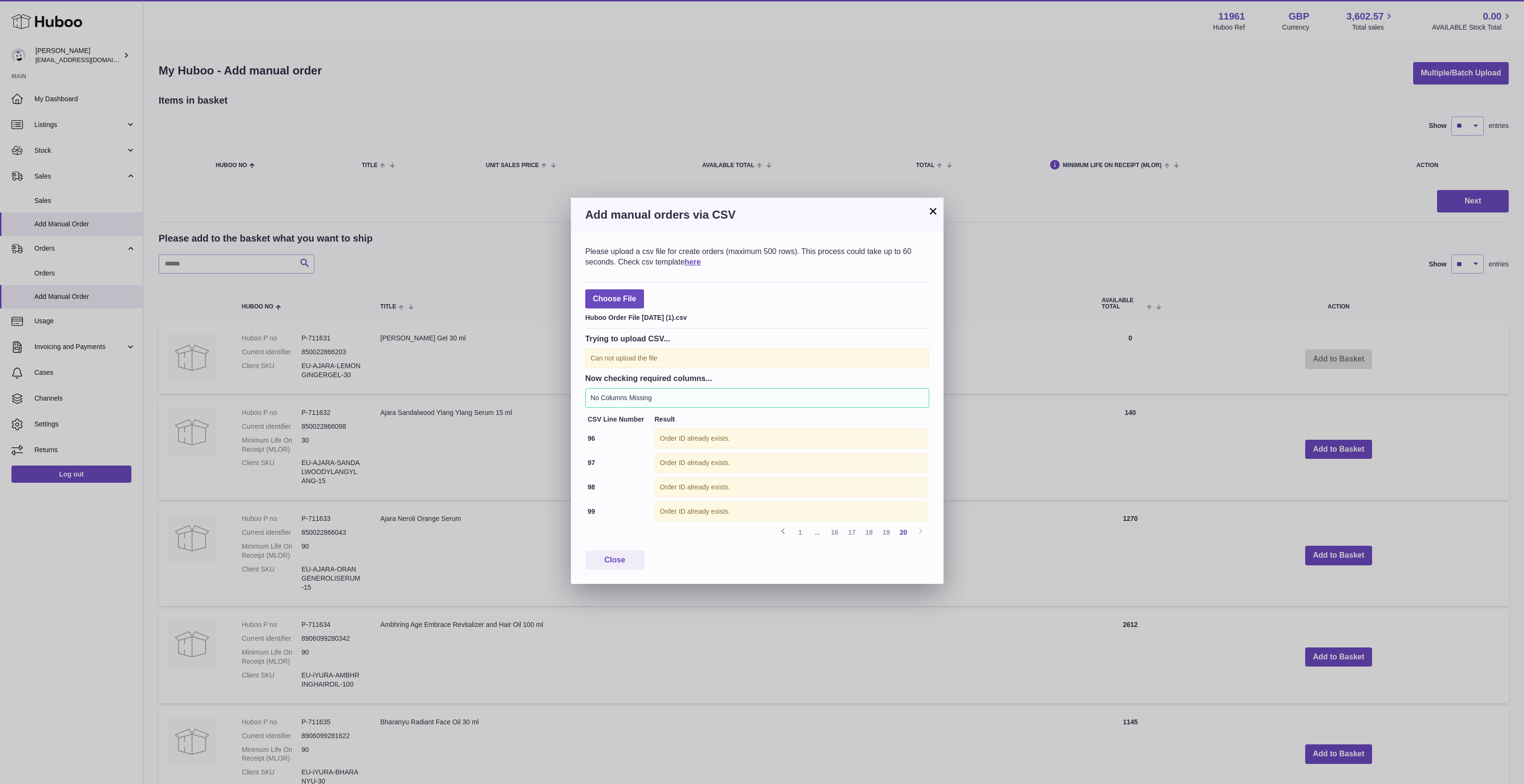
type input "**********"
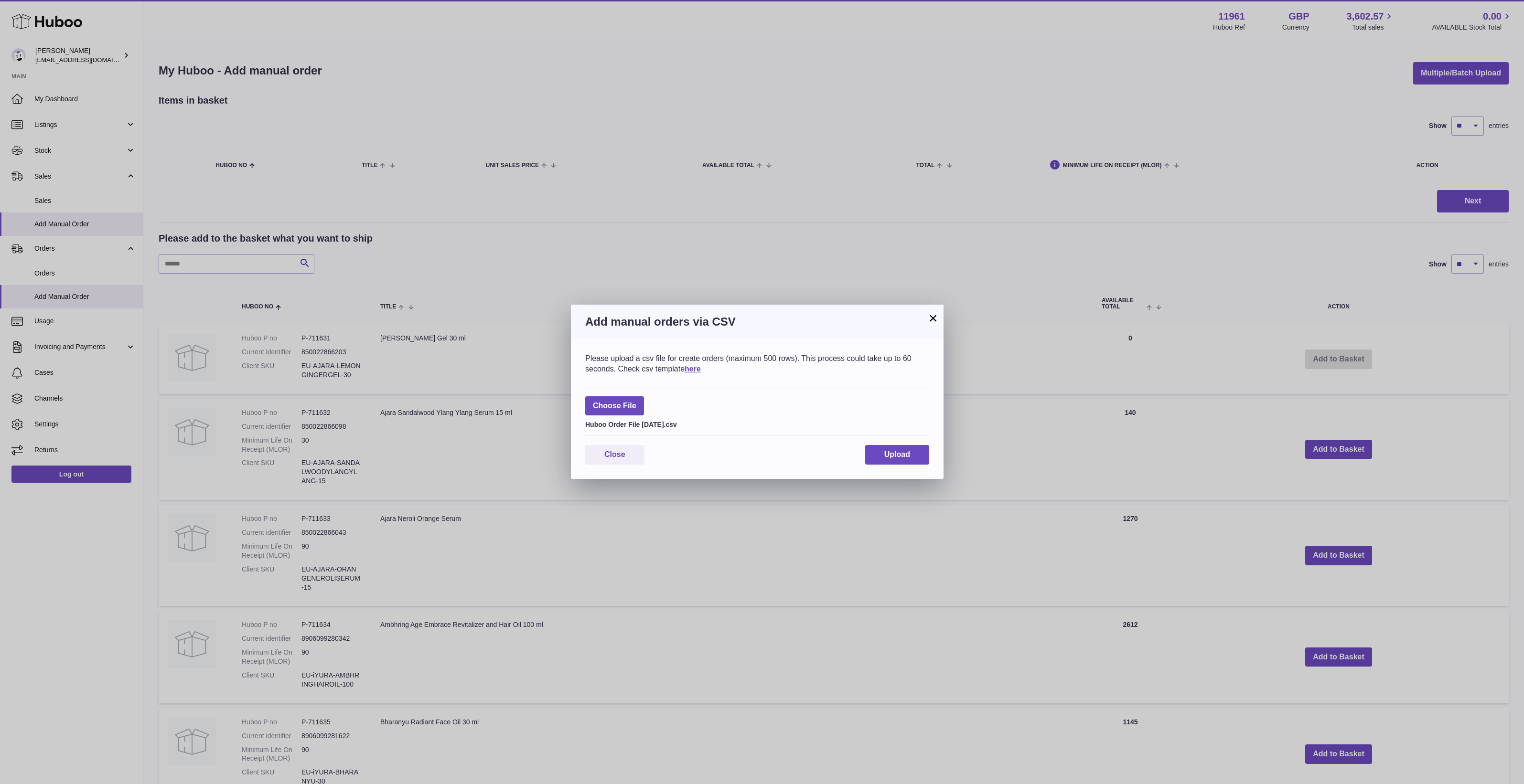
click at [639, 417] on div "Choose File Huboo Order File [DATE].csv" at bounding box center [757, 412] width 344 height 47
click at [640, 405] on label at bounding box center [614, 406] width 59 height 20
click at [637, 401] on input "file" at bounding box center [637, 401] width 1 height 1
type input "**********"
click at [913, 461] on button "Upload" at bounding box center [897, 455] width 64 height 20
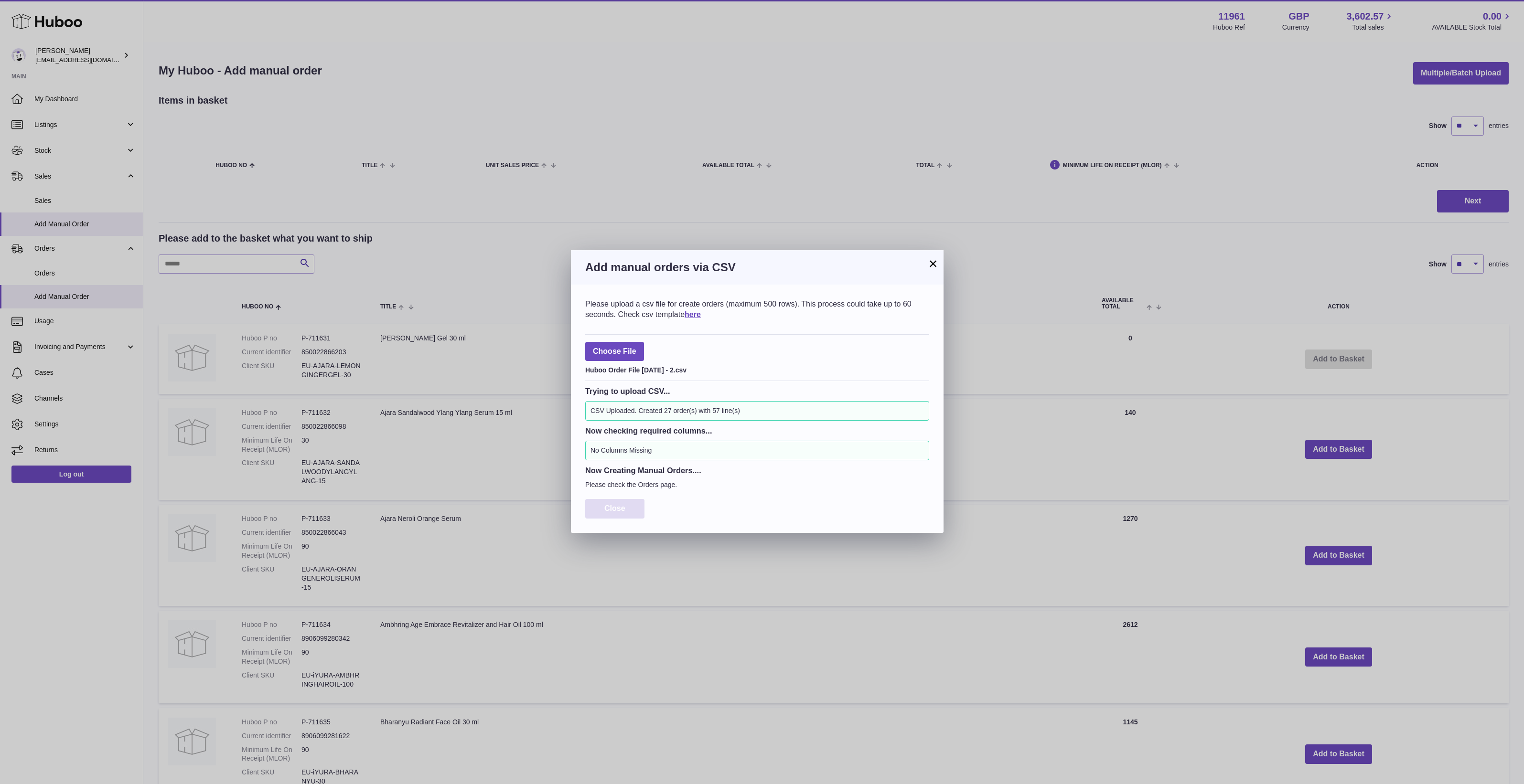
click at [592, 513] on button "Close" at bounding box center [615, 508] width 59 height 20
